Goal: Use online tool/utility

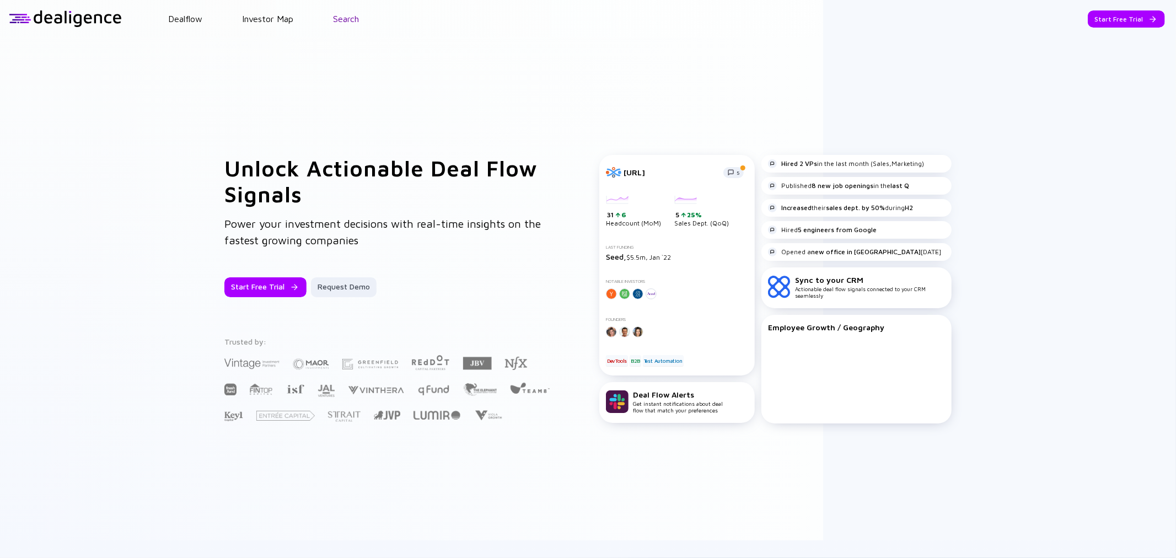
click at [356, 20] on link "Search" at bounding box center [346, 19] width 26 height 10
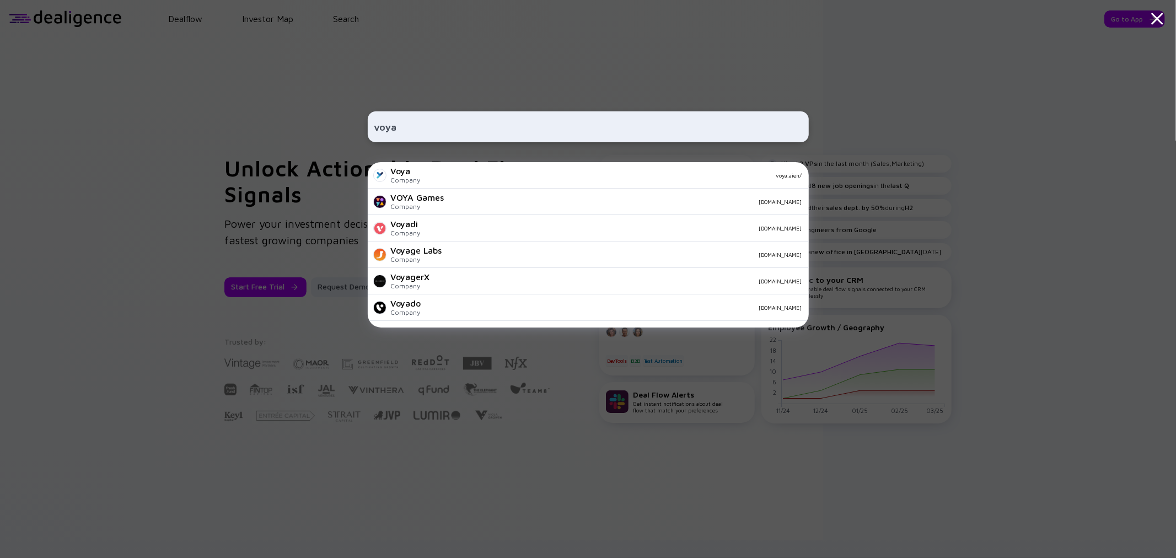
paste input "[URL][DOMAIN_NAME]"
click at [403, 127] on input "voyahttps://[DOMAIN_NAME][URL]" at bounding box center [588, 127] width 428 height 20
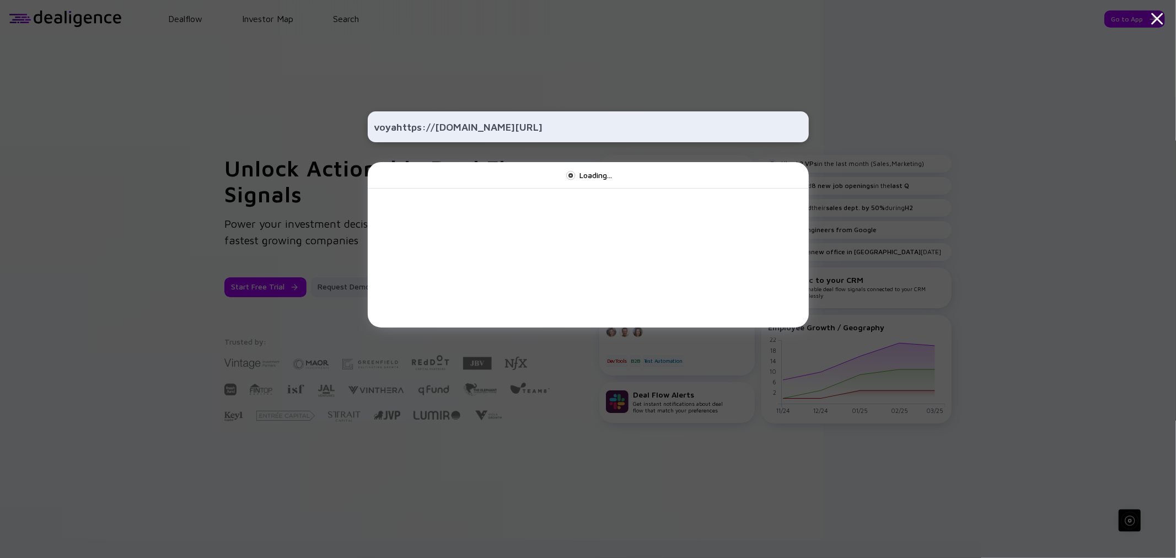
click at [403, 127] on input "voyahttps://[DOMAIN_NAME][URL]" at bounding box center [588, 127] width 428 height 20
paste input "text"
click at [411, 126] on input "[URL][DOMAIN_NAME]" at bounding box center [588, 127] width 428 height 20
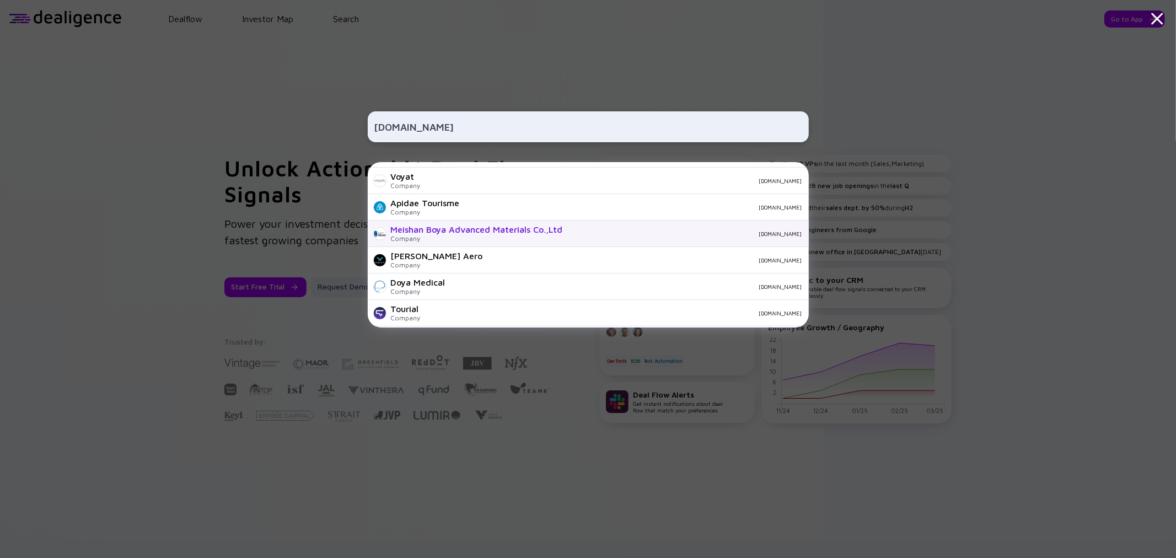
scroll to position [245, 0]
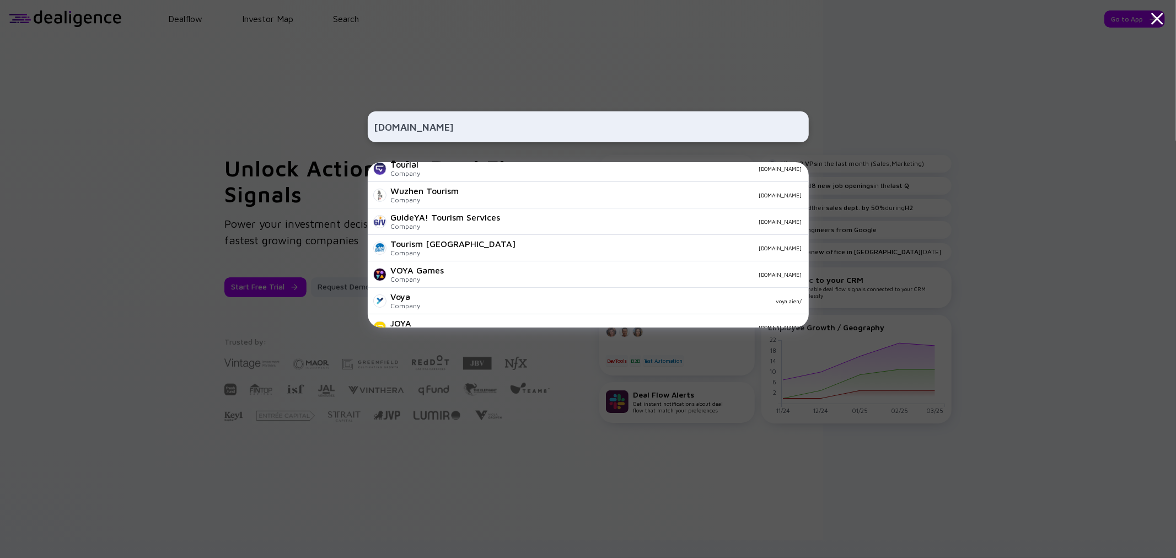
type input "[DOMAIN_NAME]"
click at [963, 163] on div "[DOMAIN_NAME] CycleLifeHQ Company [DOMAIN_NAME] [DOMAIN_NAME] Company [DOMAIN_N…" at bounding box center [588, 279] width 1176 height 558
